Goal: Check status: Check status

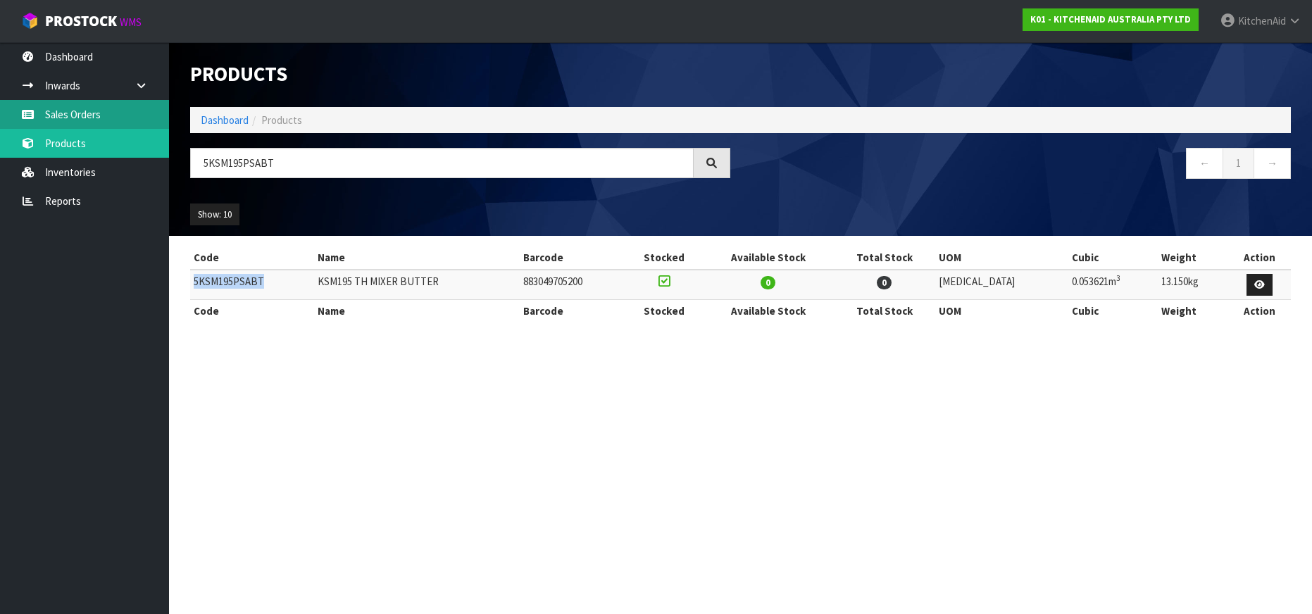
click at [89, 113] on link "Sales Orders" at bounding box center [84, 114] width 169 height 29
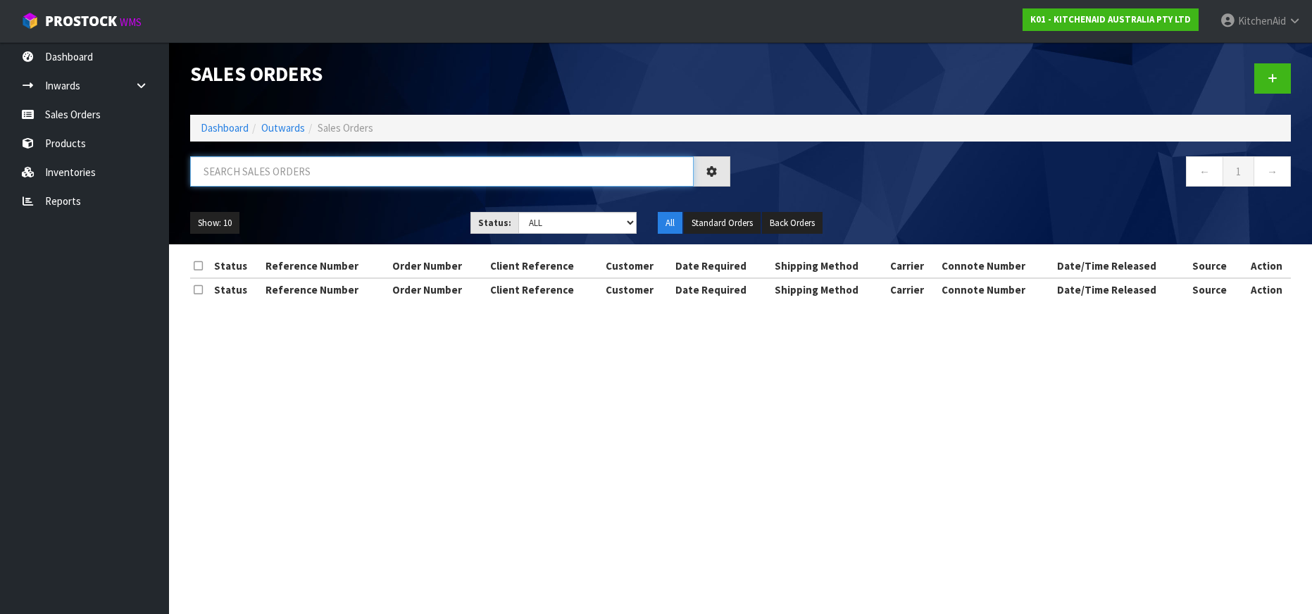
click at [252, 175] on input "text" at bounding box center [442, 171] width 504 height 30
paste input "PO-155077"
type input "PO-155077"
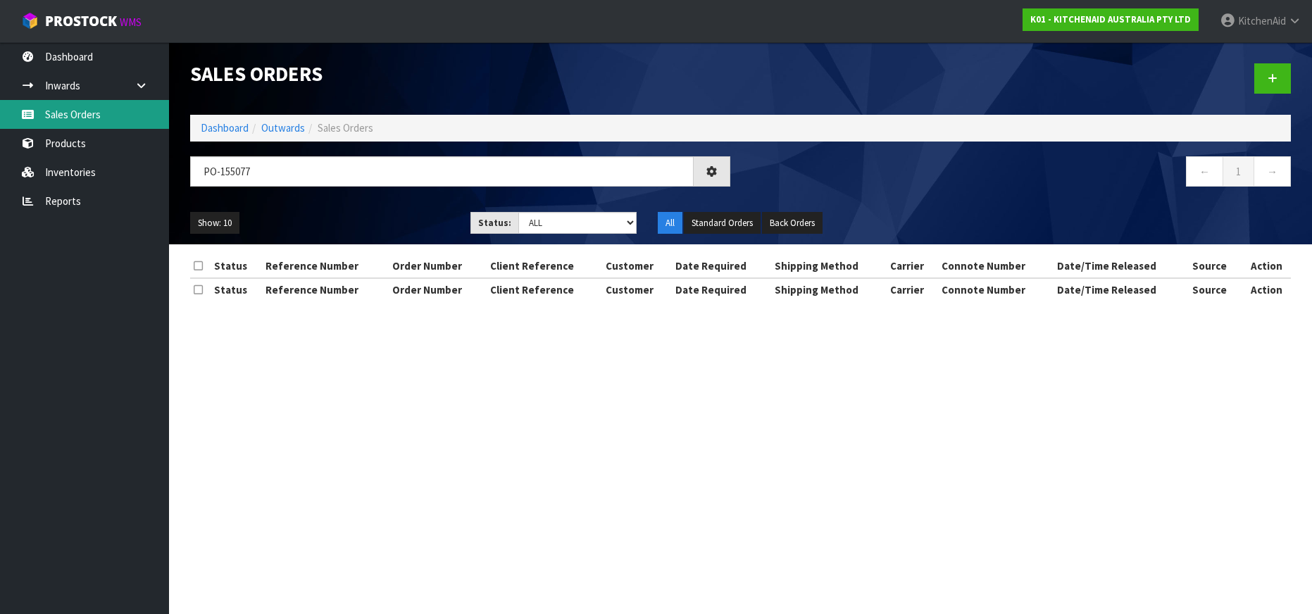
click at [93, 119] on link "Sales Orders" at bounding box center [84, 114] width 169 height 29
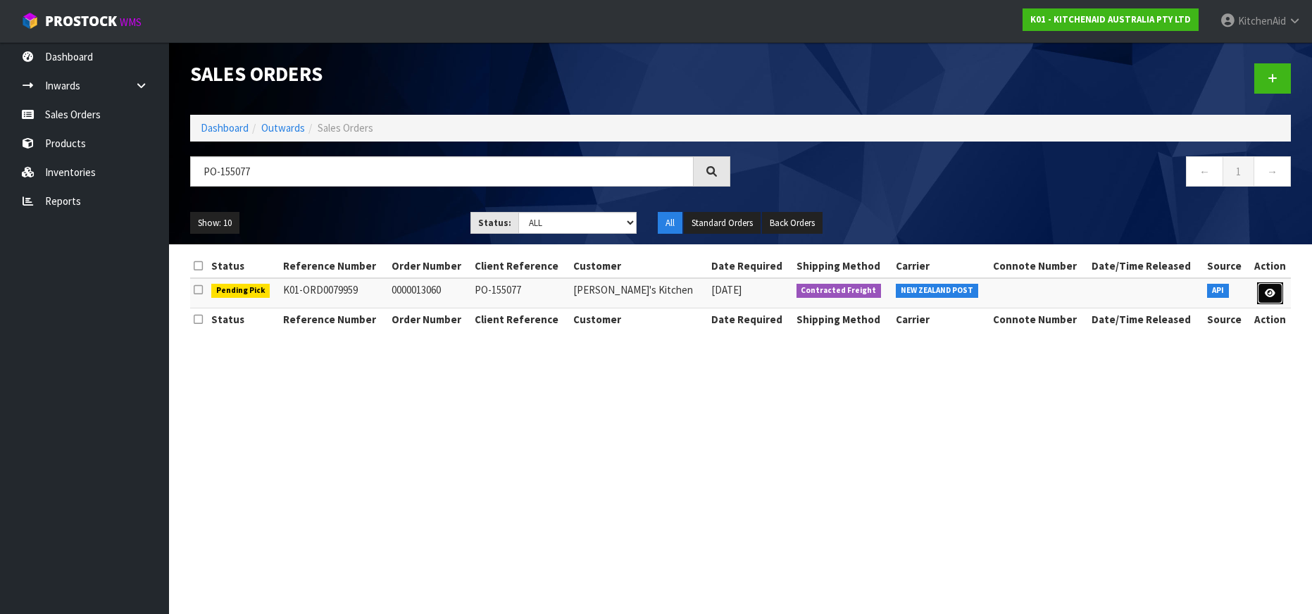
click at [1280, 292] on link at bounding box center [1270, 293] width 26 height 23
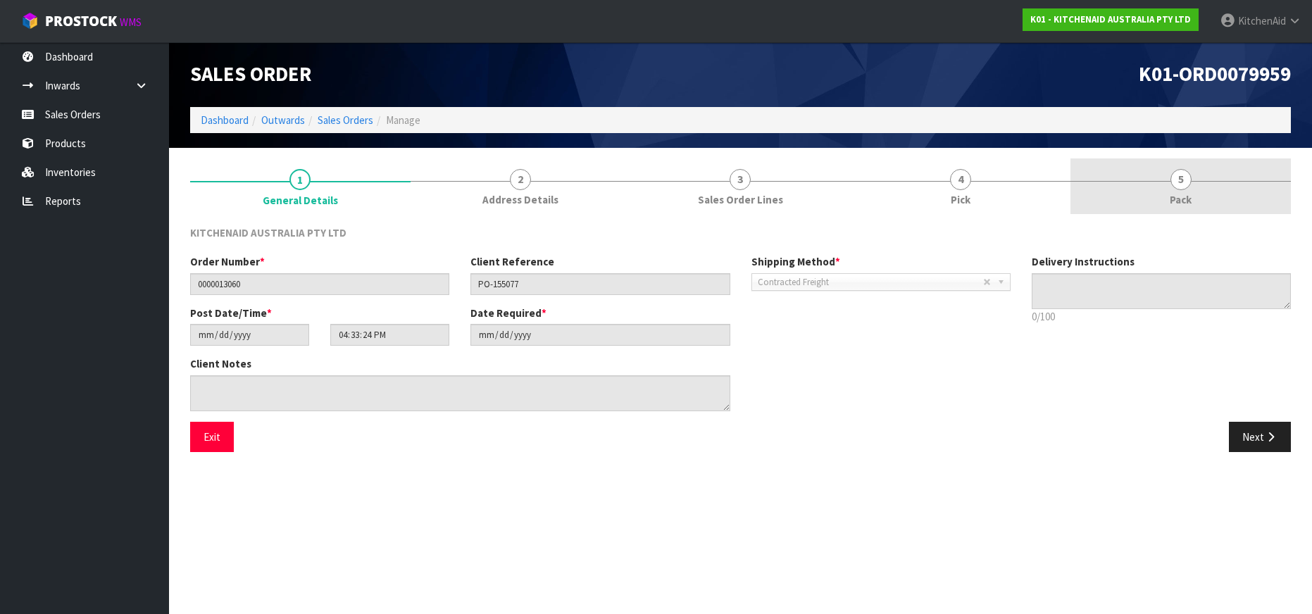
click at [1188, 179] on span "5" at bounding box center [1181, 179] width 21 height 21
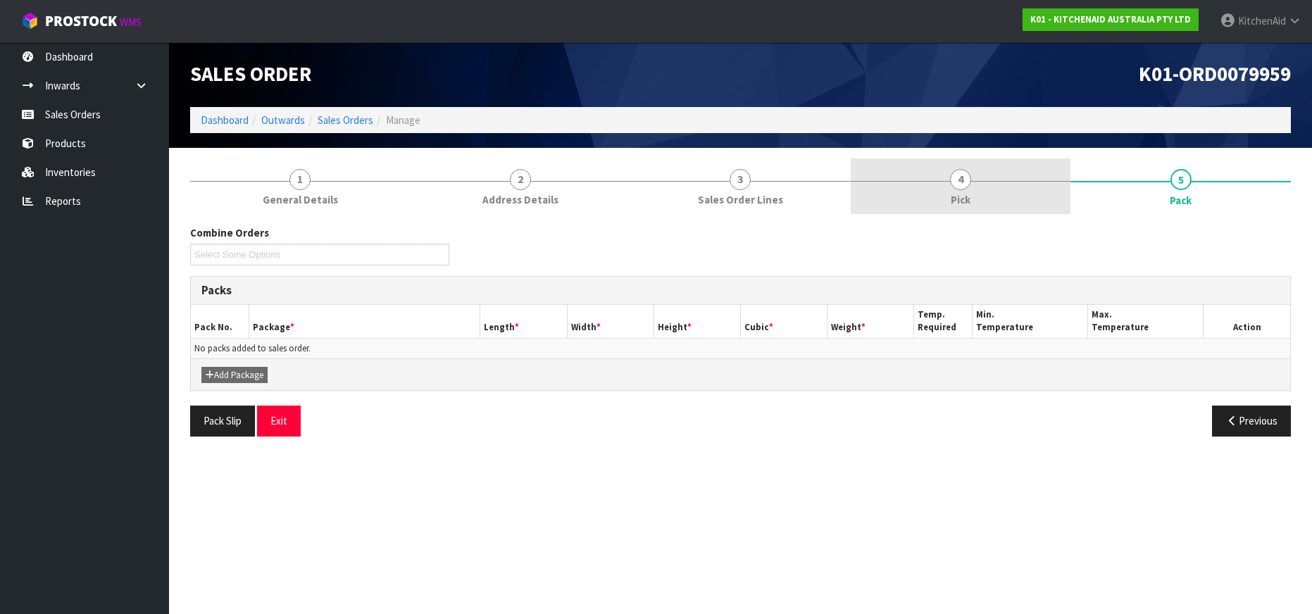
click at [955, 182] on span "4" at bounding box center [960, 179] width 21 height 21
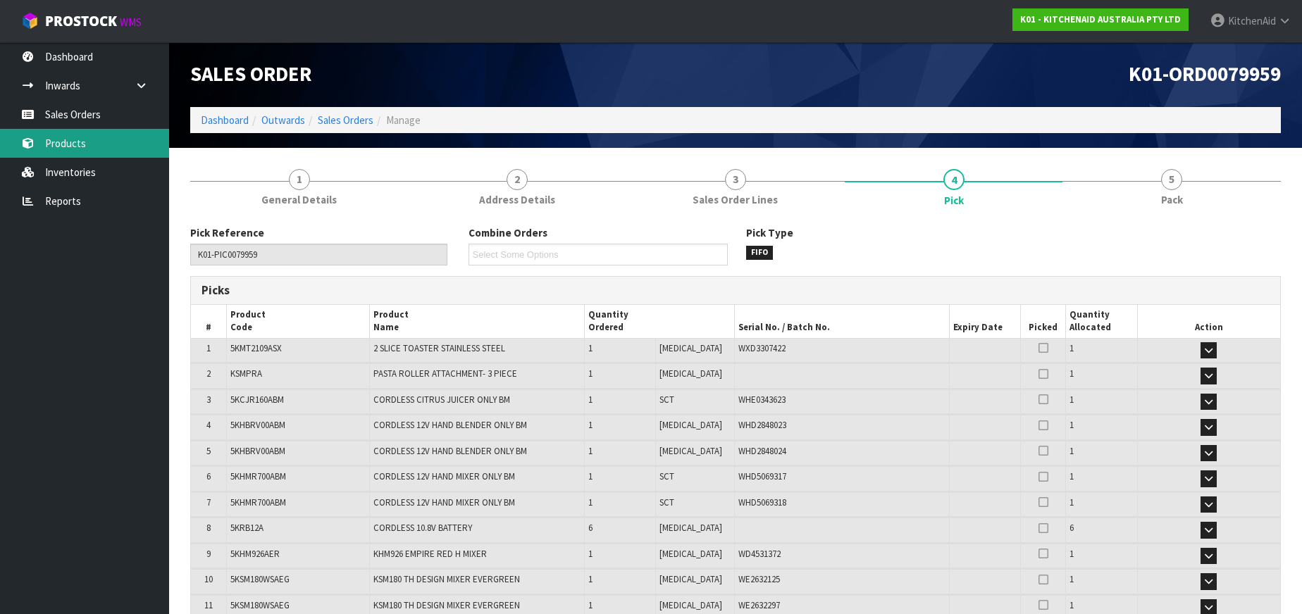
click at [89, 149] on link "Products" at bounding box center [84, 143] width 169 height 29
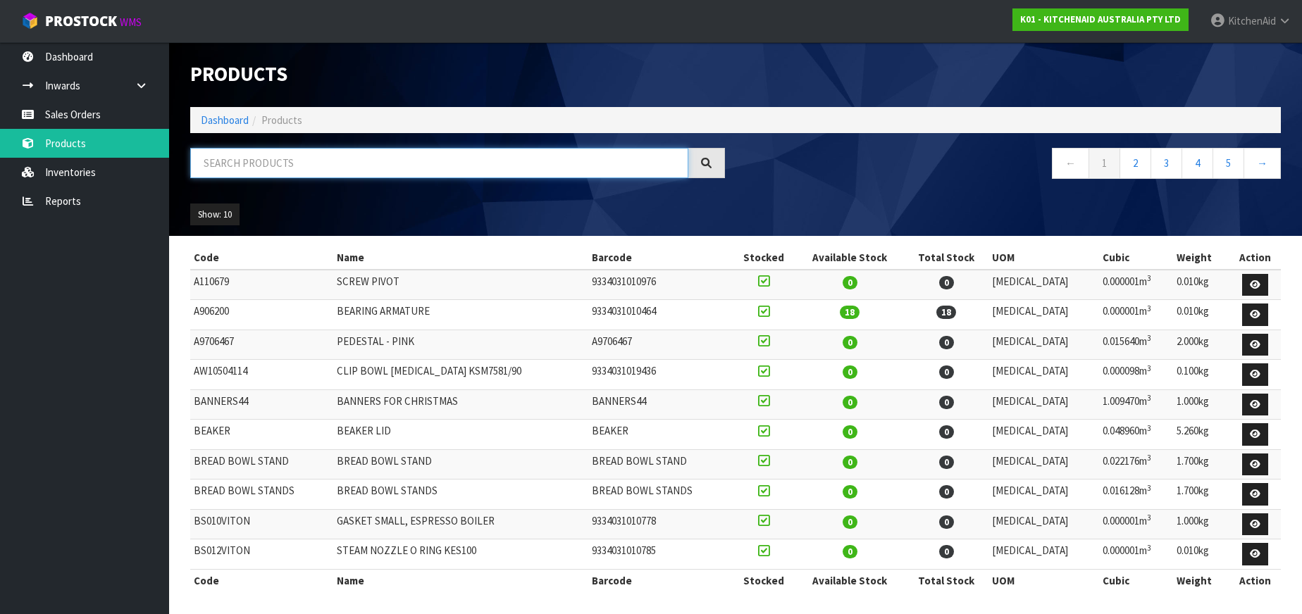
click at [216, 163] on input "text" at bounding box center [439, 163] width 498 height 30
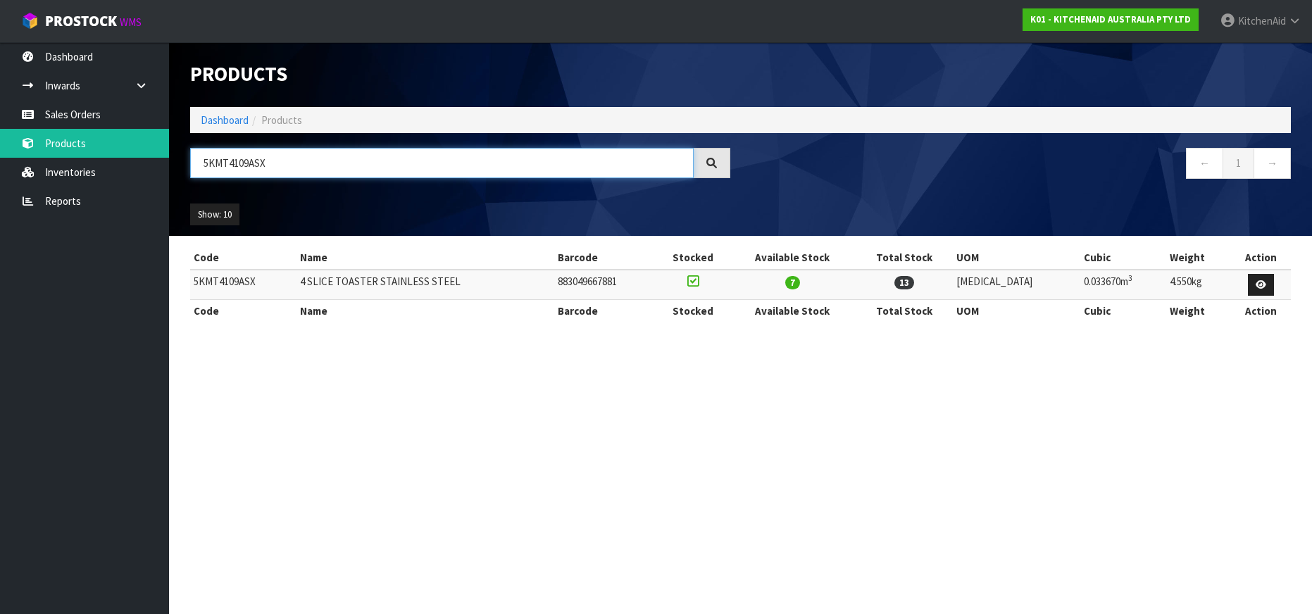
drag, startPoint x: 249, startPoint y: 165, endPoint x: 196, endPoint y: 161, distance: 53.0
click at [196, 161] on input "5KMT4109ASX" at bounding box center [442, 163] width 504 height 30
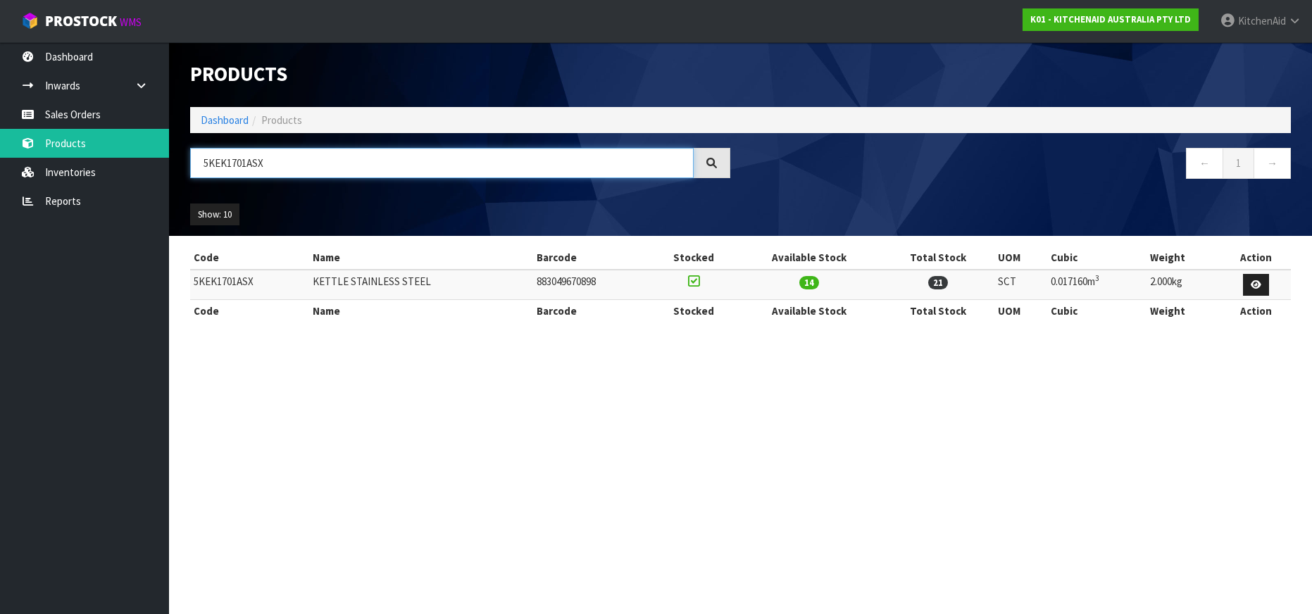
type input "5KEK1701ASX"
